Goal: Task Accomplishment & Management: Manage account settings

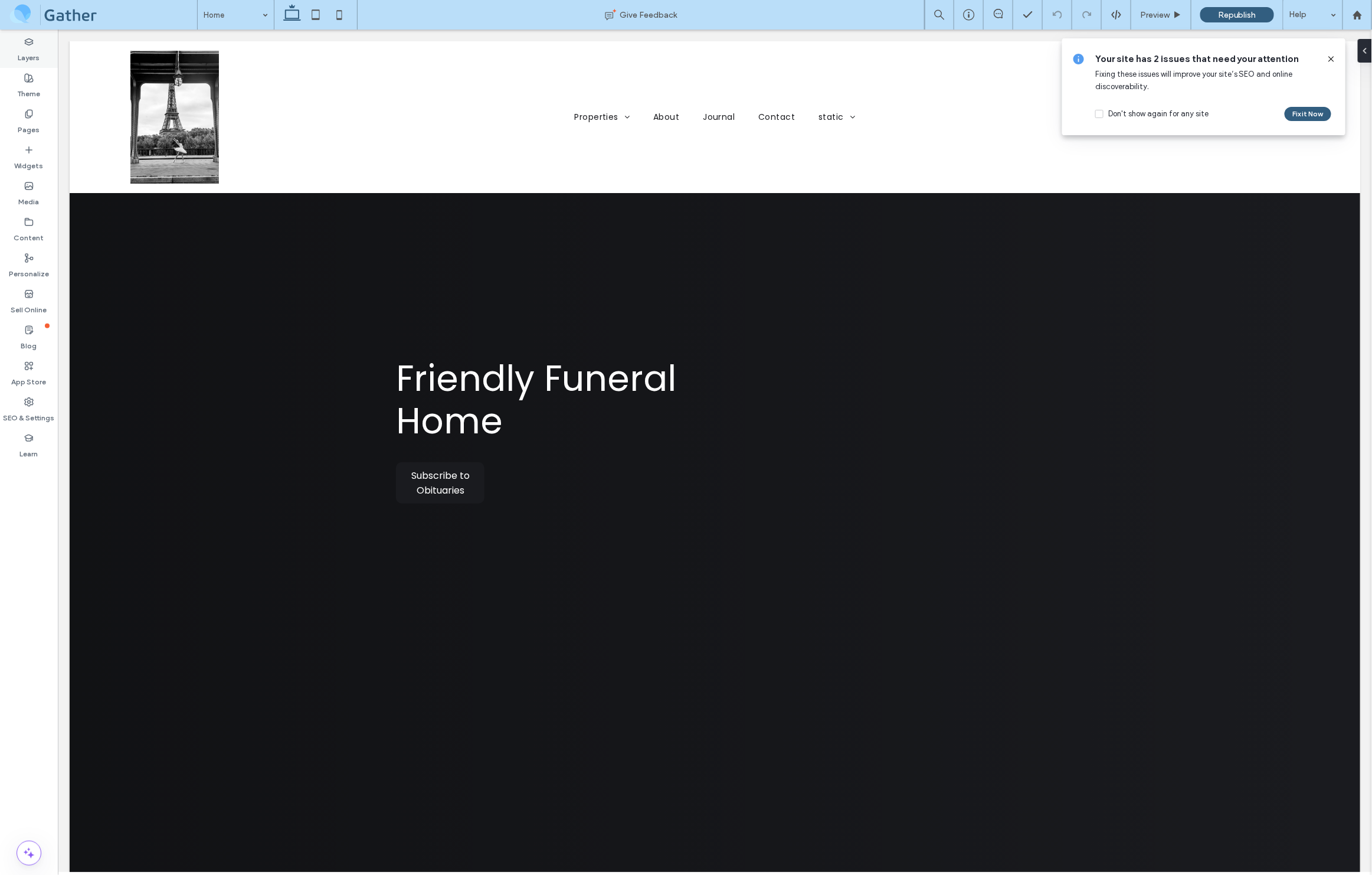
scroll to position [0, 20]
click at [31, 407] on label "SEO & Settings" at bounding box center [29, 415] width 51 height 17
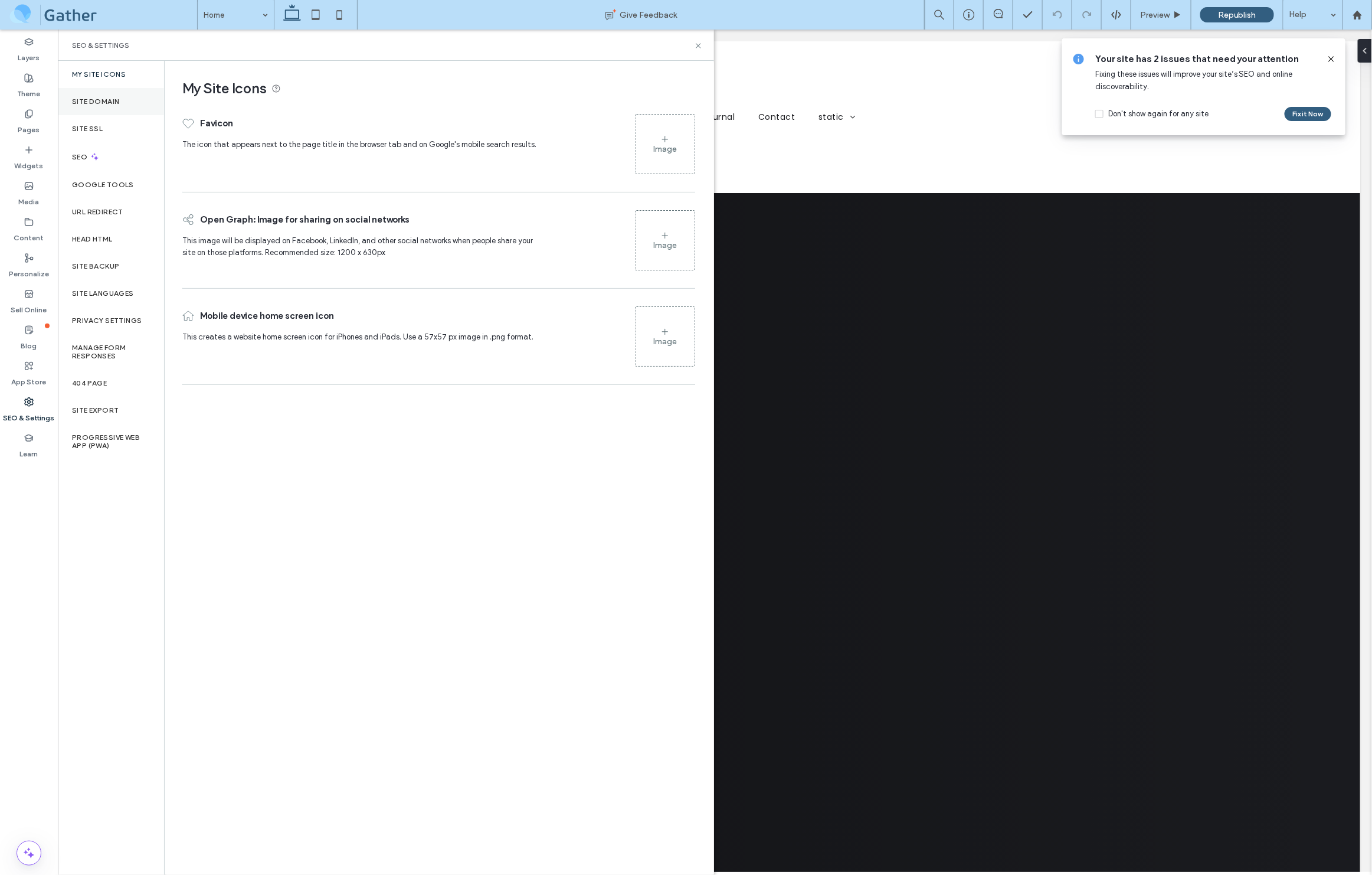
click at [99, 101] on label "Site Domain" at bounding box center [95, 101] width 47 height 8
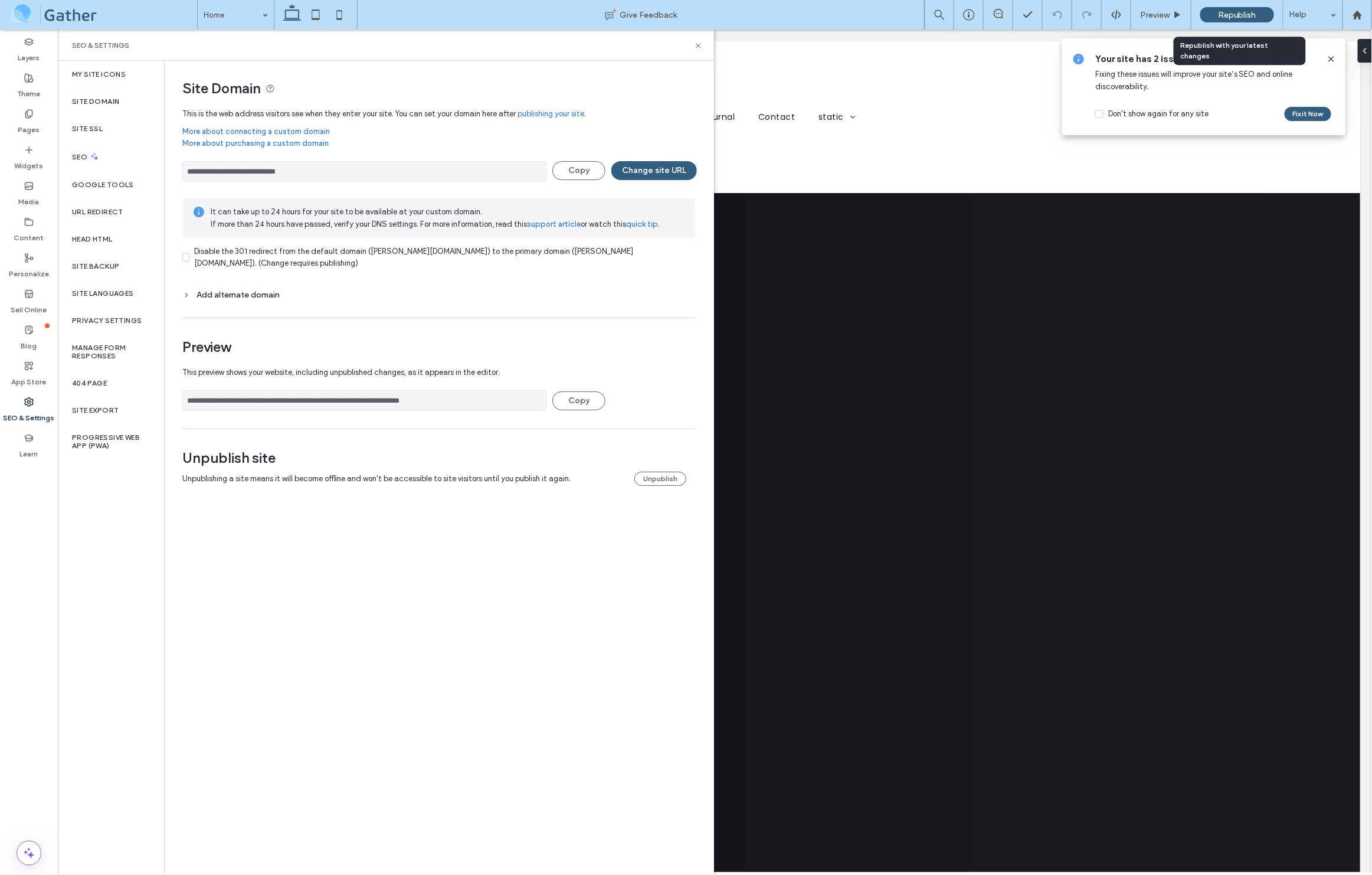
click at [1241, 12] on span "Republish" at bounding box center [1237, 14] width 38 height 10
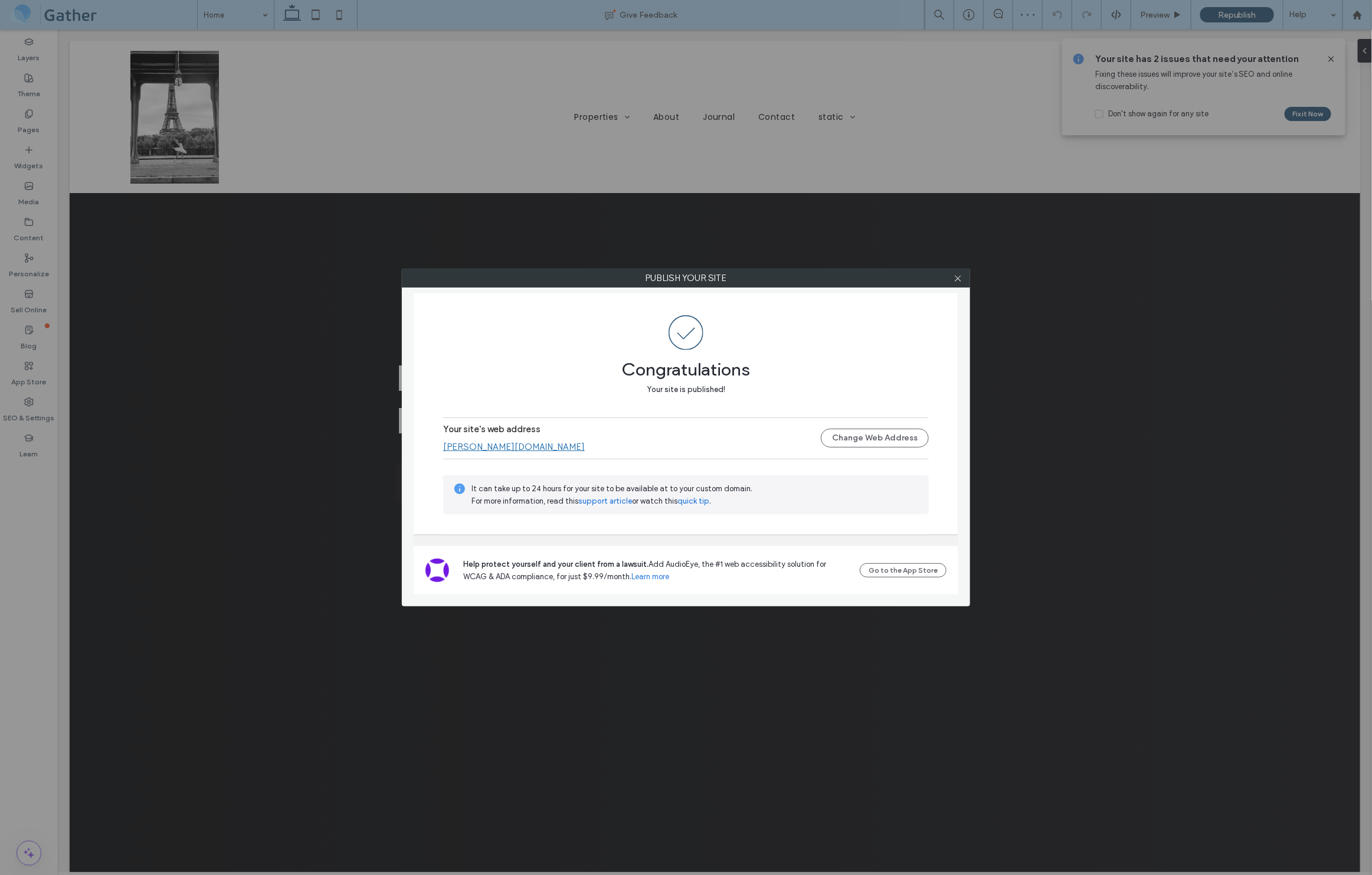
click at [500, 447] on link "[PERSON_NAME][DOMAIN_NAME]" at bounding box center [514, 447] width 141 height 11
click at [515, 445] on link "[PERSON_NAME][DOMAIN_NAME]" at bounding box center [514, 447] width 141 height 11
click at [956, 279] on icon at bounding box center [958, 278] width 9 height 9
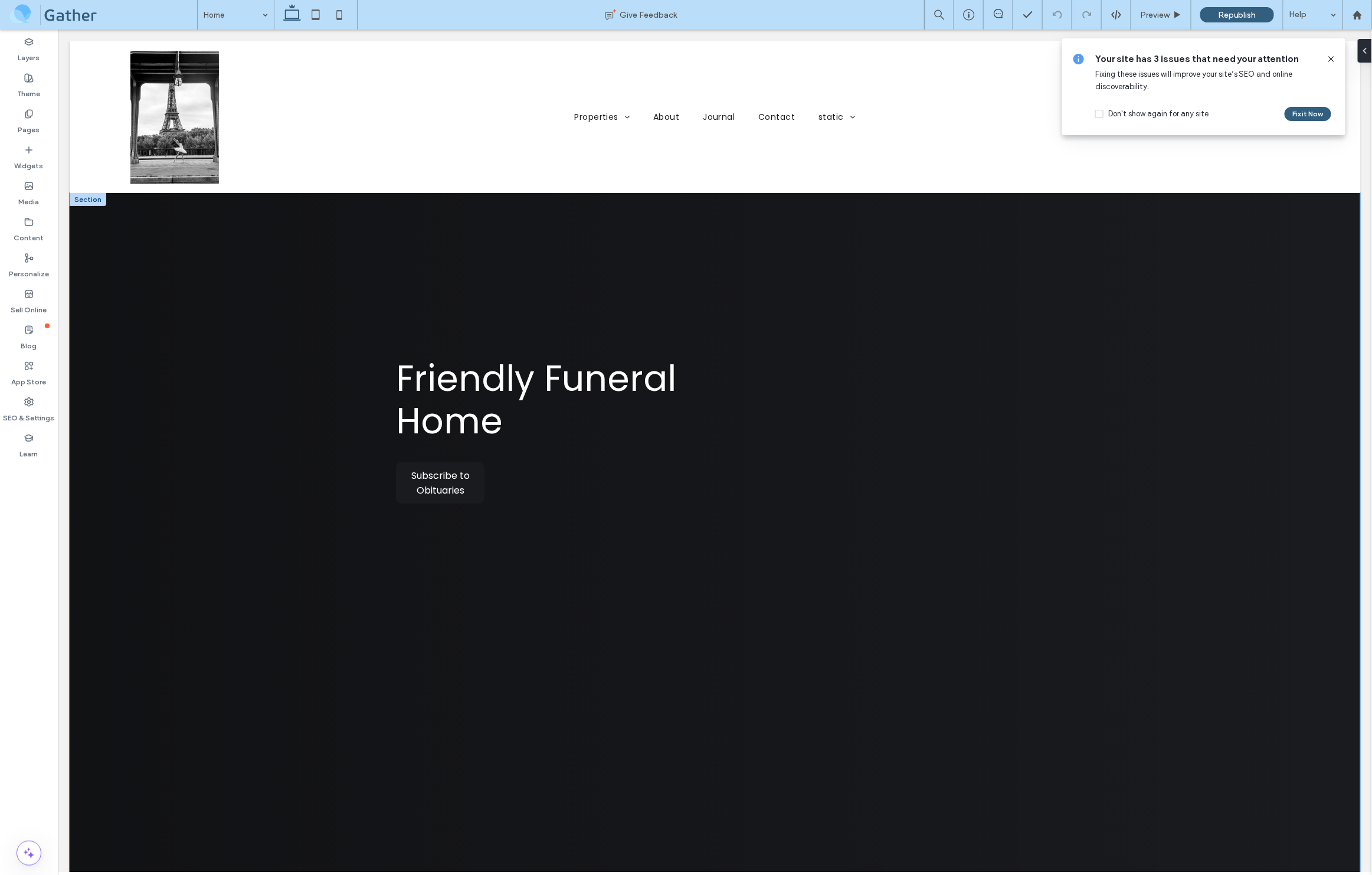
click at [414, 250] on div "Friendly Funeral Home Your perfect home is our priority, make it your priority …" at bounding box center [715, 852] width 708 height 1321
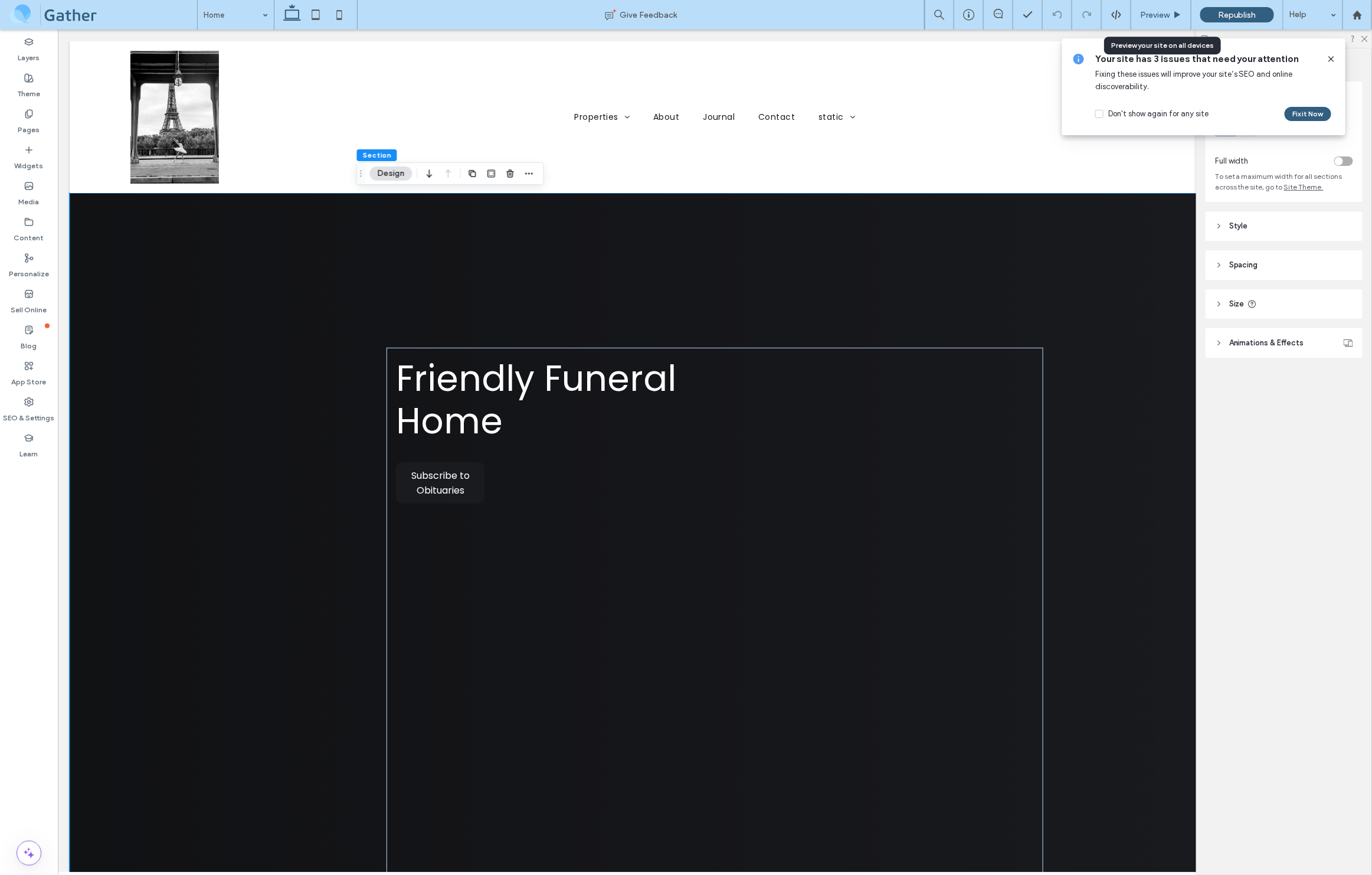
click at [1169, 14] on span "Preview" at bounding box center [1154, 14] width 29 height 10
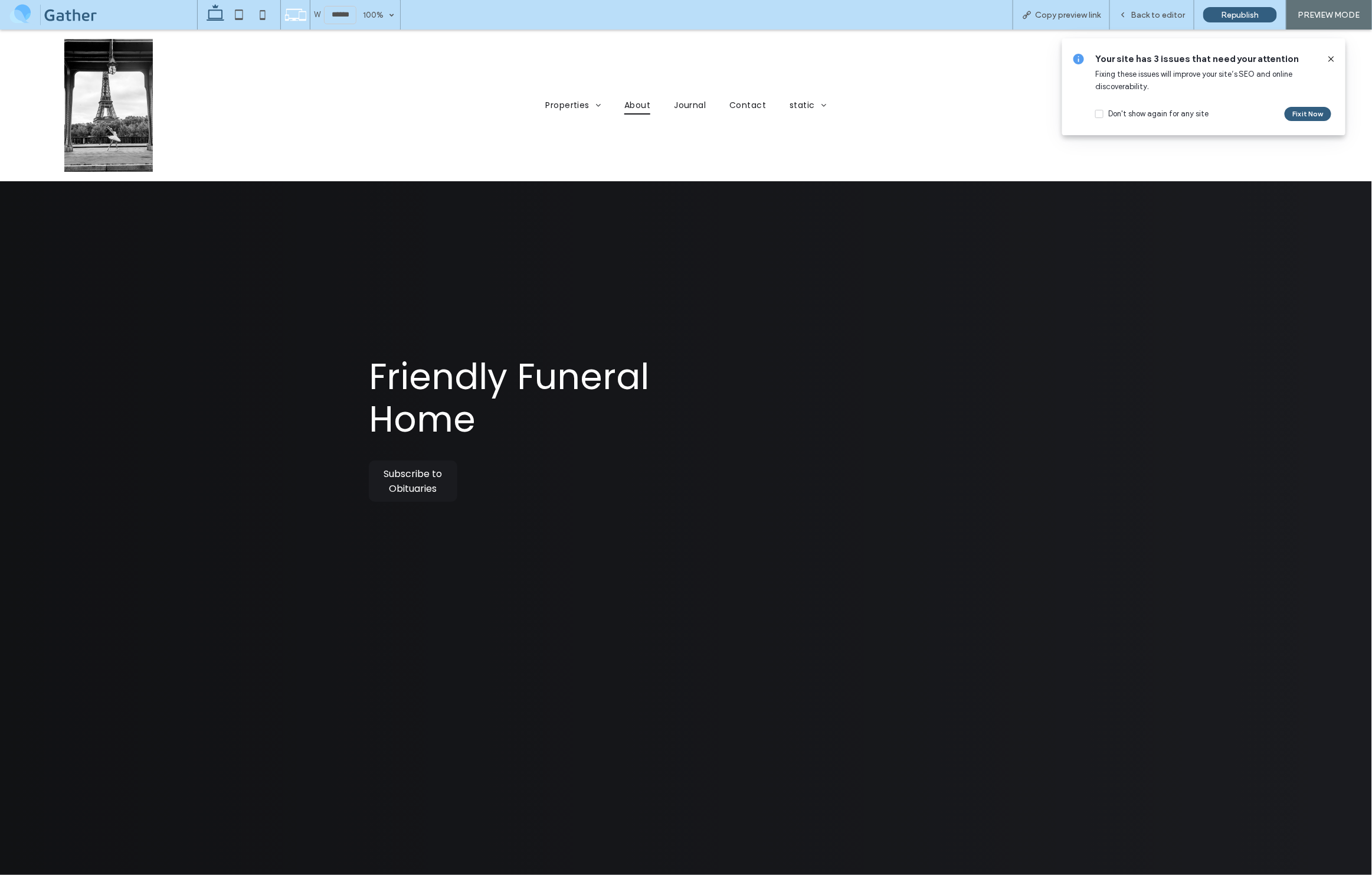
click at [628, 107] on span "About" at bounding box center [637, 104] width 26 height 18
click at [1167, 10] on span "Back to editor" at bounding box center [1158, 14] width 54 height 10
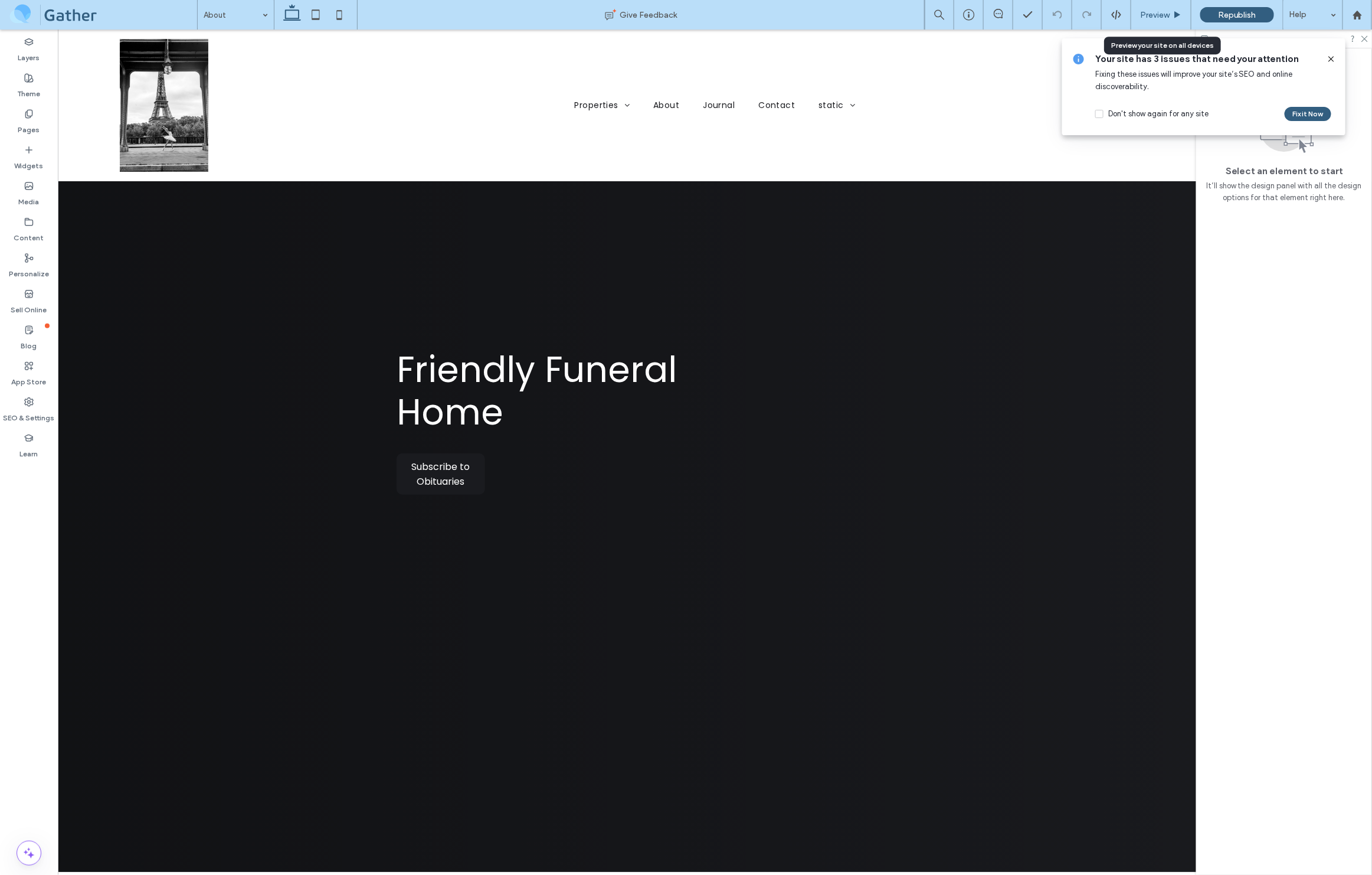
click at [1171, 14] on div "Preview" at bounding box center [1160, 14] width 59 height 10
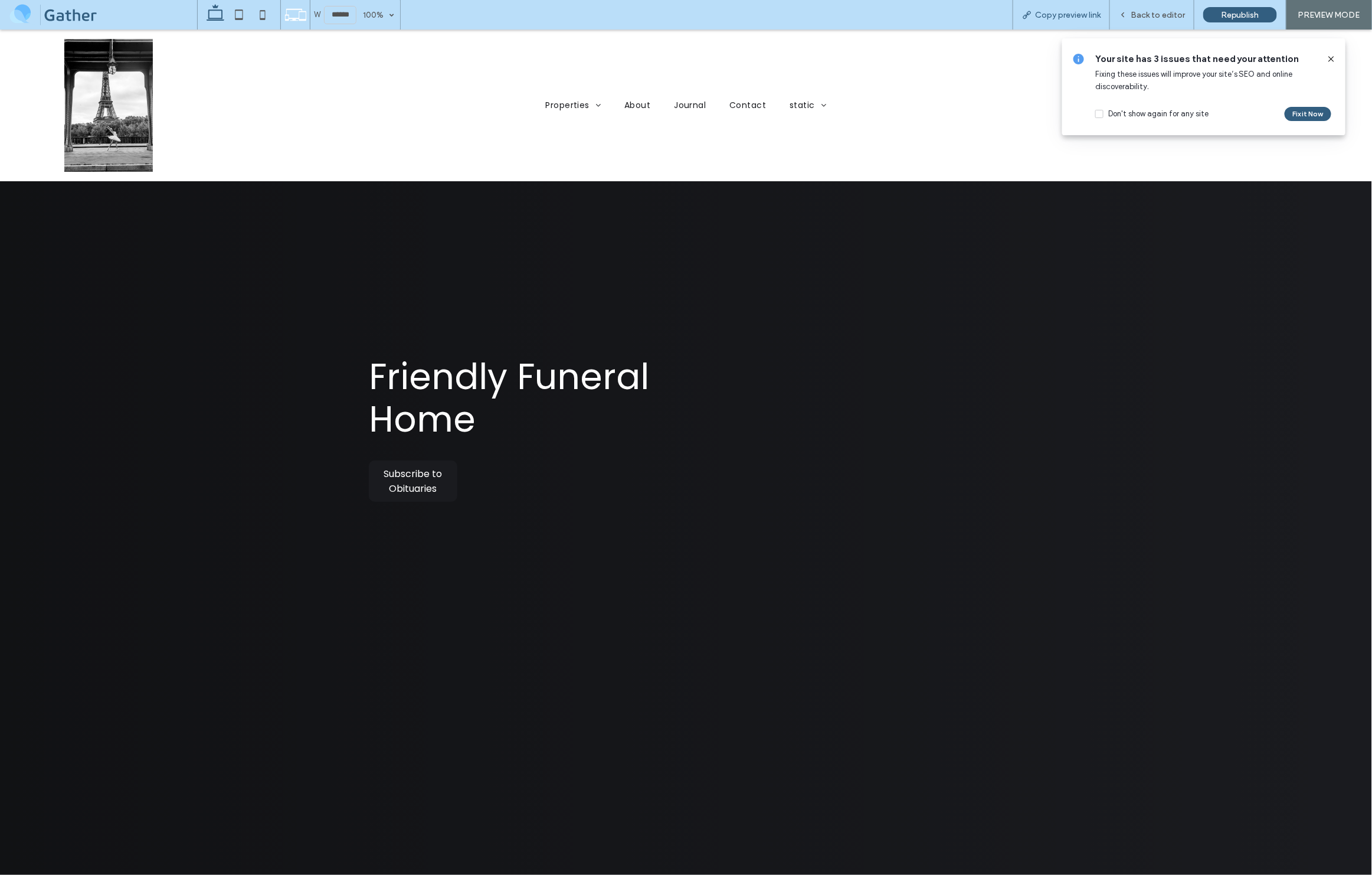
click at [1062, 17] on span "Copy preview link" at bounding box center [1067, 14] width 65 height 10
click at [1168, 8] on div "Back to editor" at bounding box center [1152, 14] width 84 height 29
click at [1164, 14] on span "Back to editor" at bounding box center [1158, 14] width 54 height 10
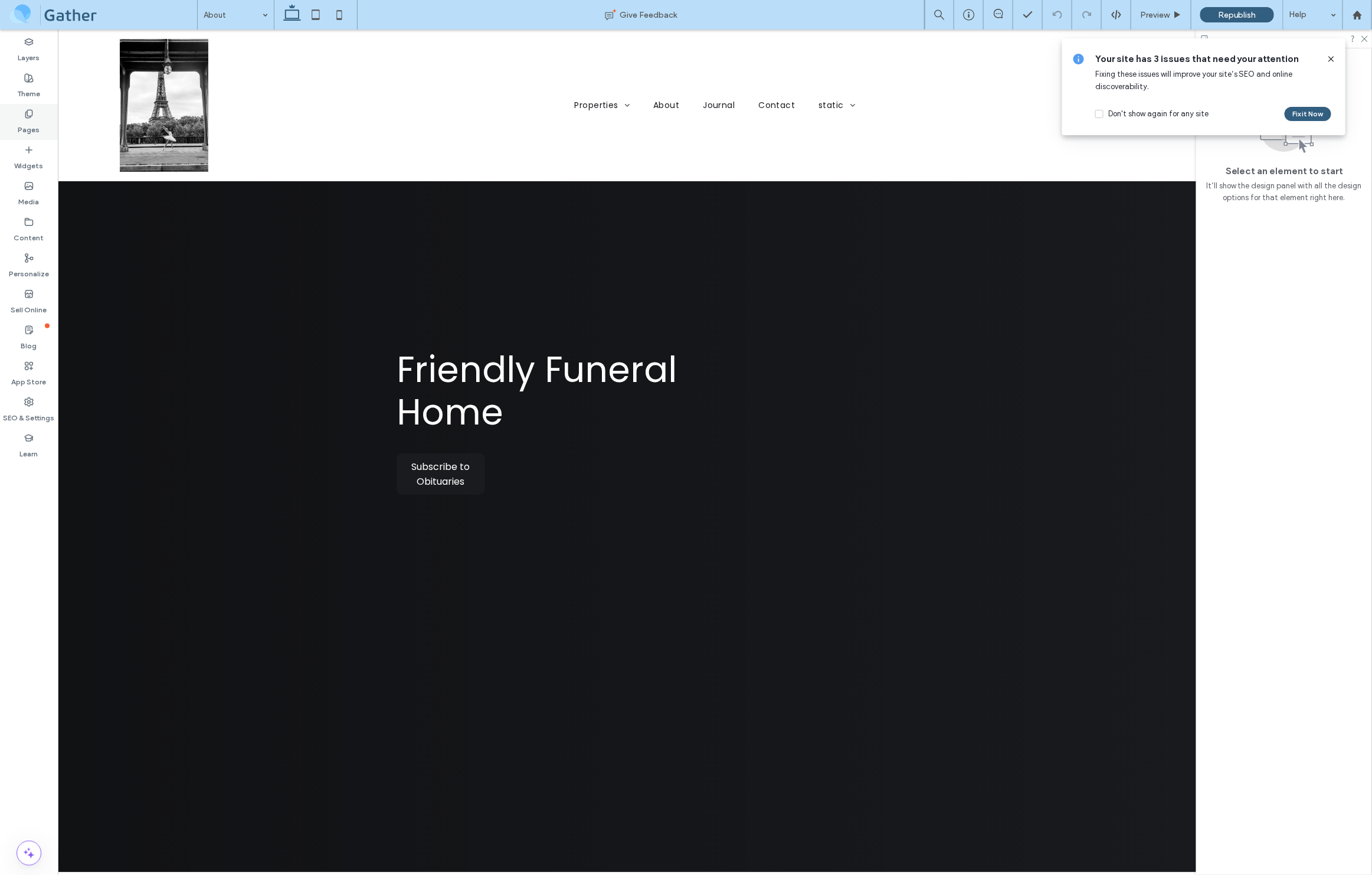
click at [29, 115] on icon at bounding box center [29, 114] width 10 height 10
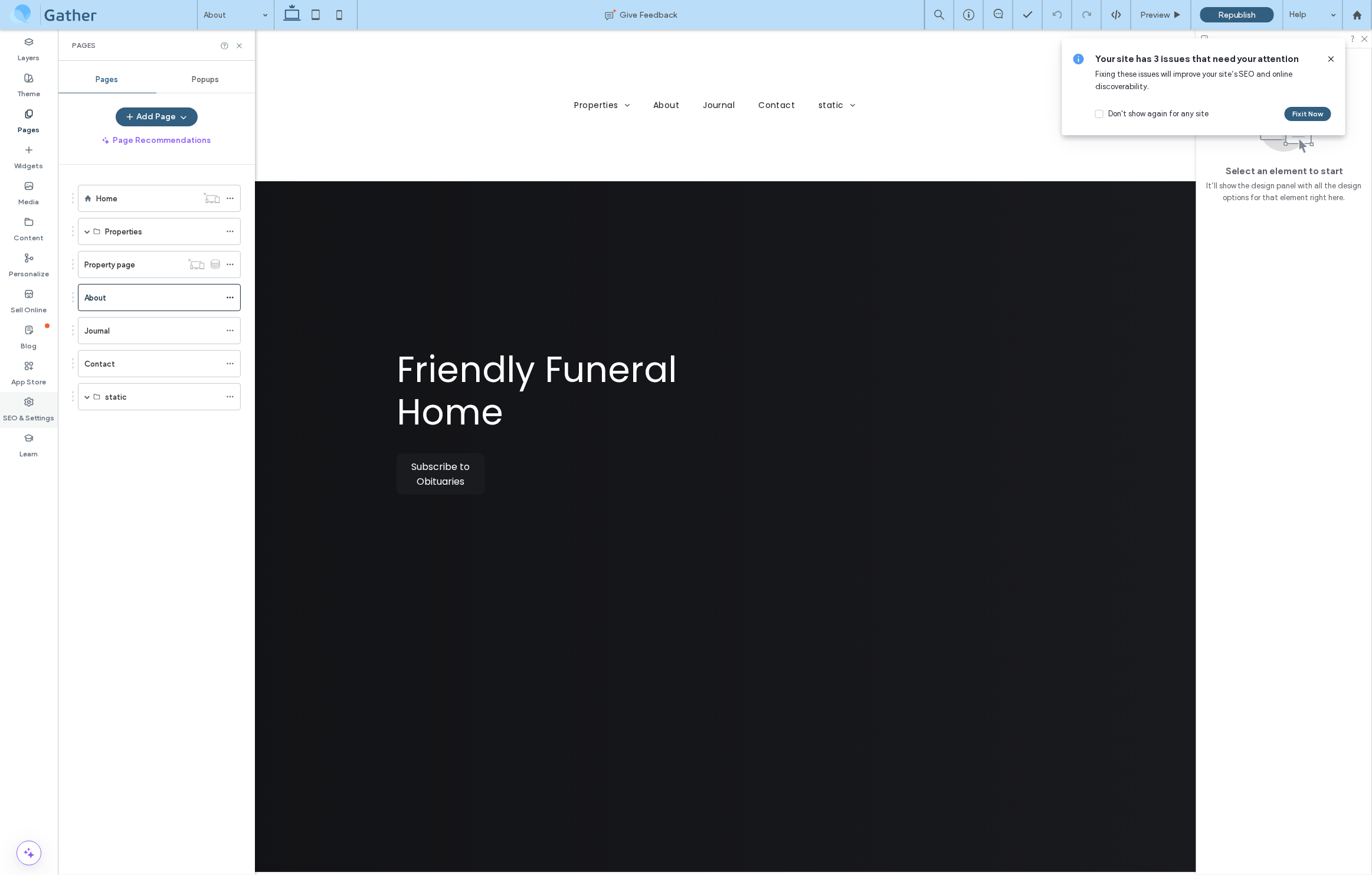
click at [23, 409] on label "SEO & Settings" at bounding box center [29, 415] width 51 height 17
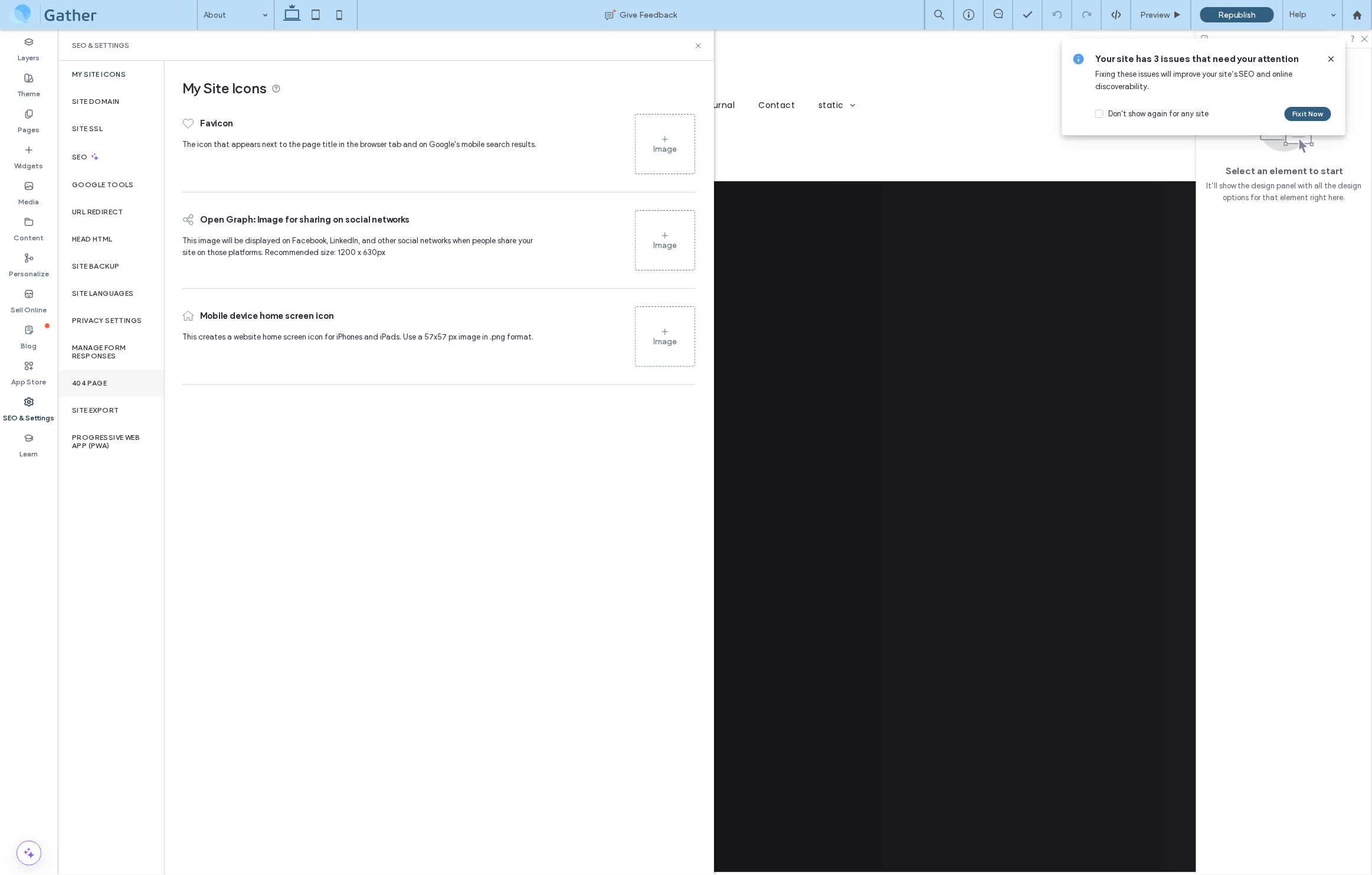
click at [93, 383] on label "404 Page" at bounding box center [89, 383] width 35 height 8
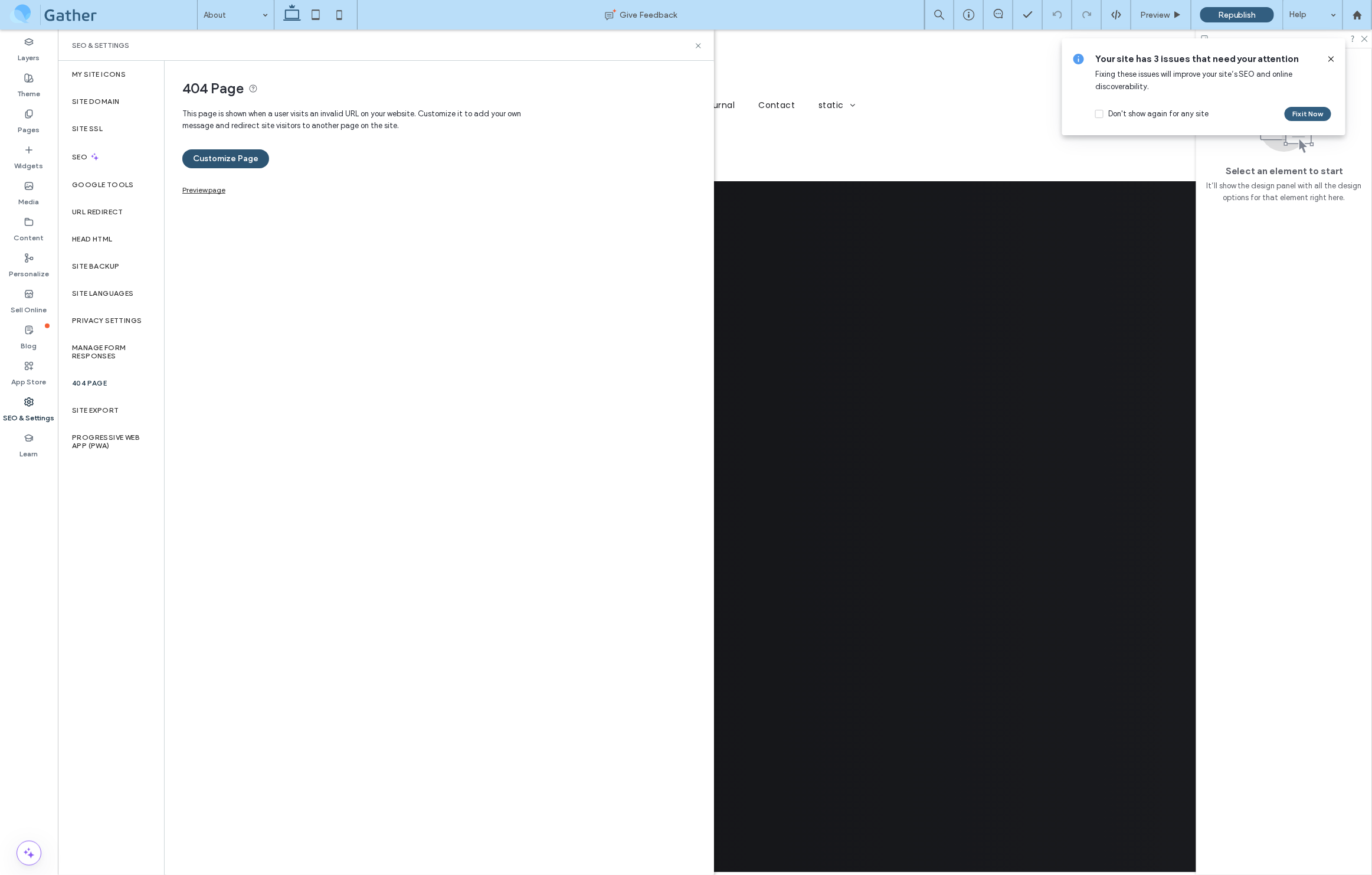
click at [233, 157] on button "Customize Page" at bounding box center [225, 159] width 86 height 19
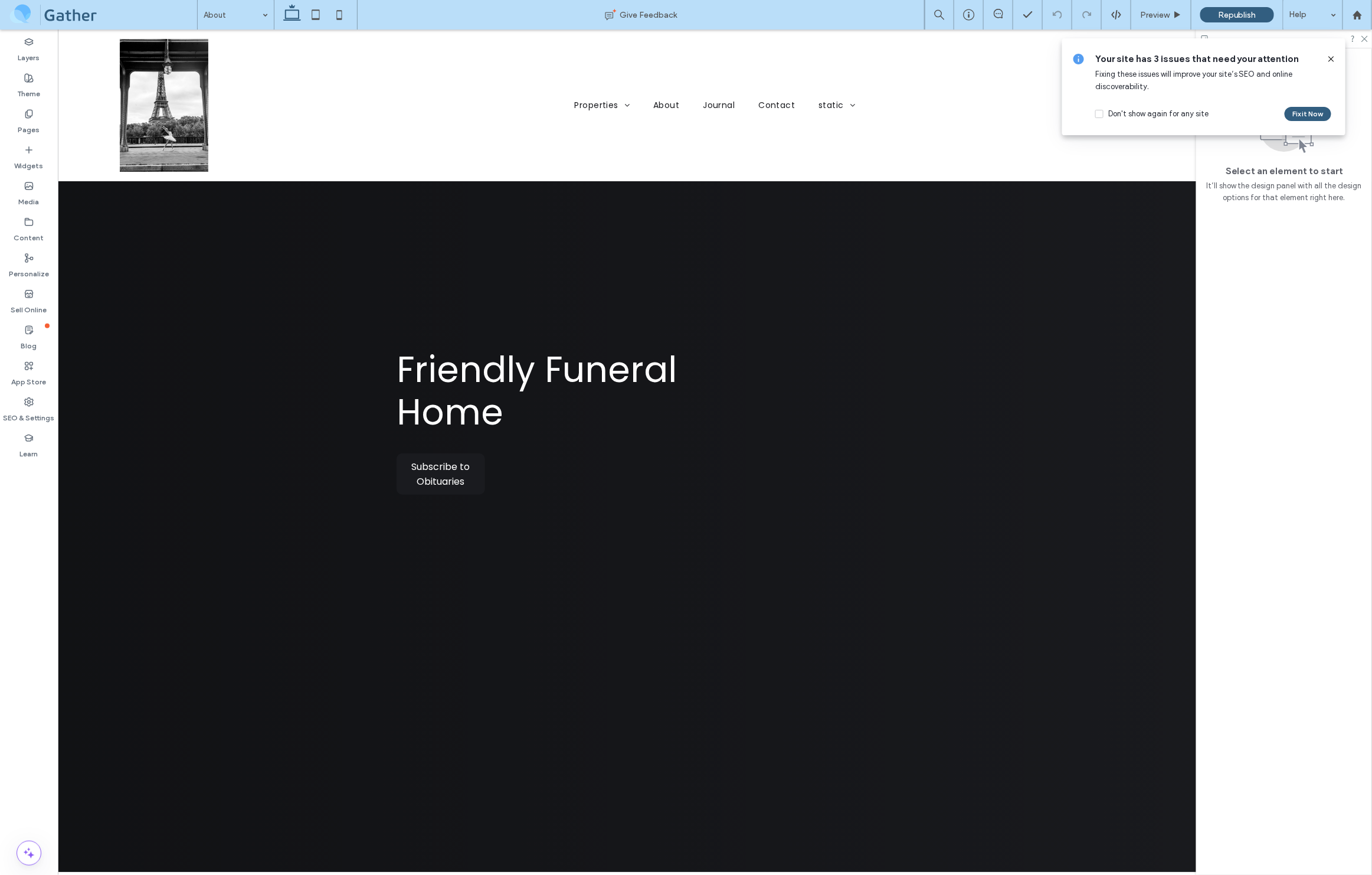
click at [98, 16] on span at bounding box center [103, 14] width 189 height 23
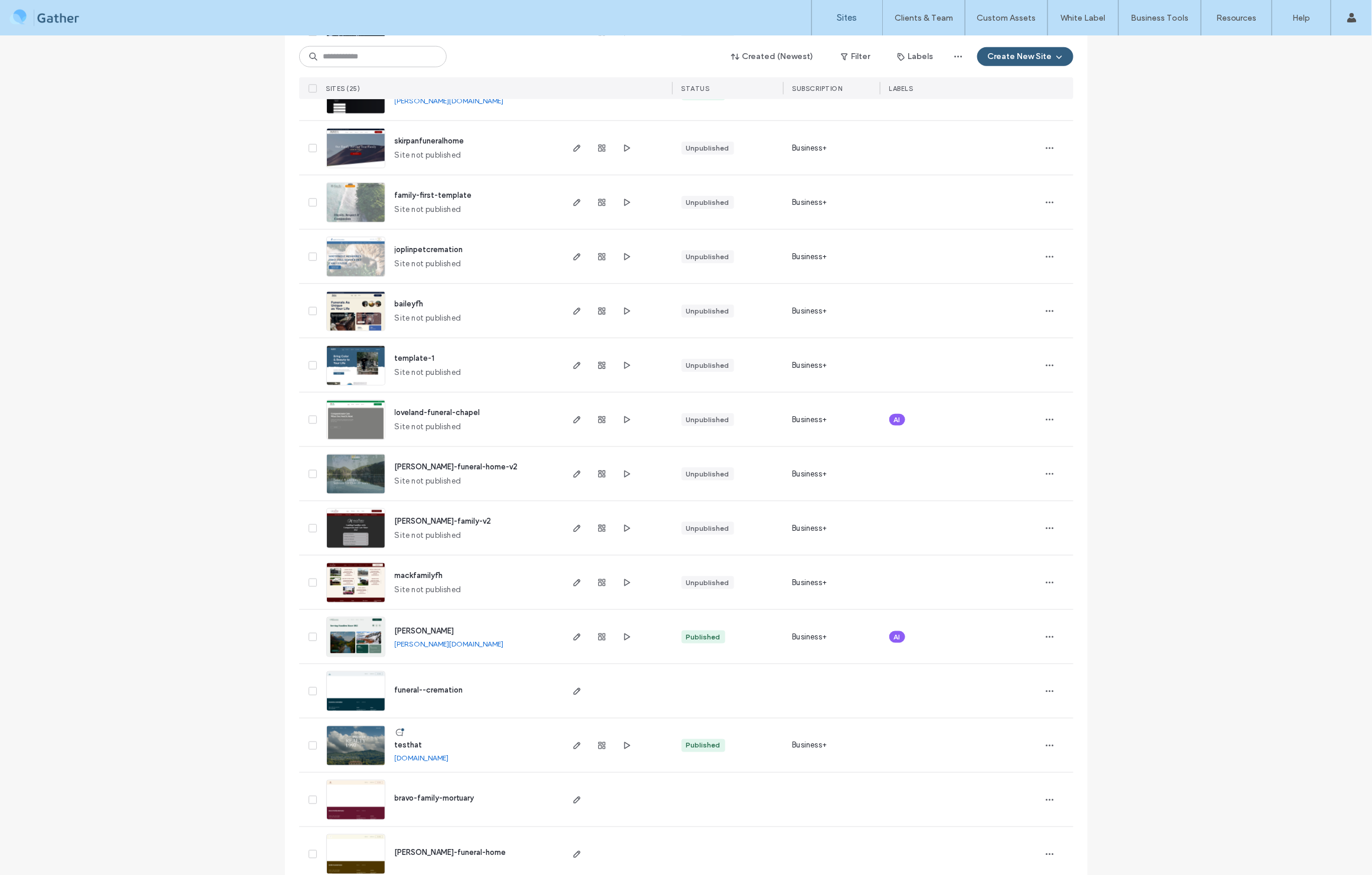
scroll to position [729, 0]
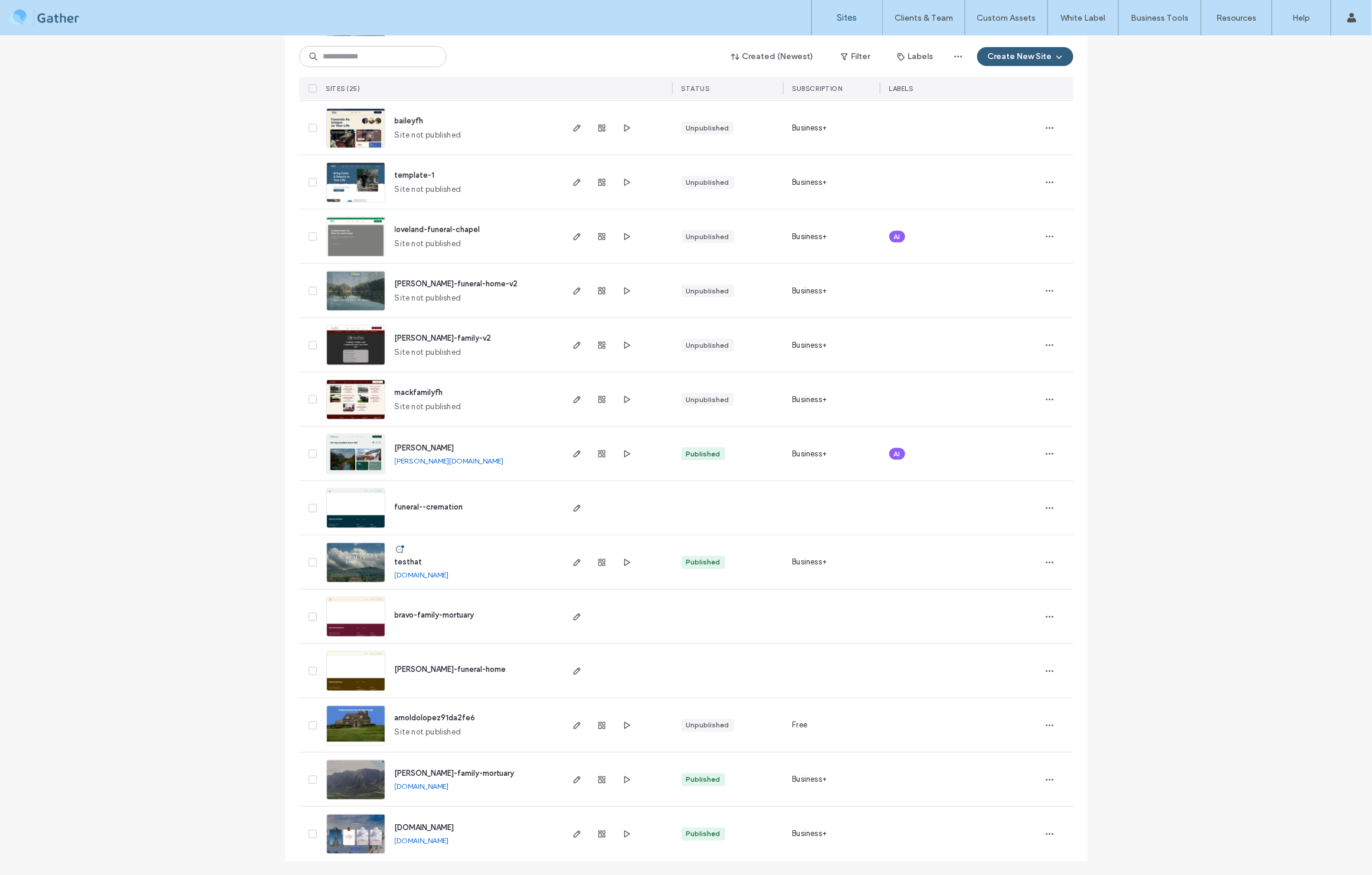
click at [449, 842] on link "[DOMAIN_NAME]" at bounding box center [422, 841] width 54 height 9
